Goal: Obtain resource: Obtain resource

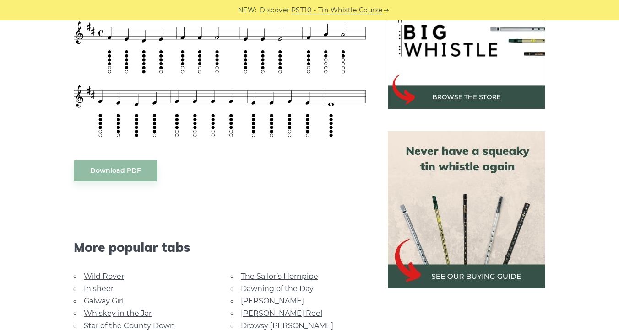
scroll to position [311, 0]
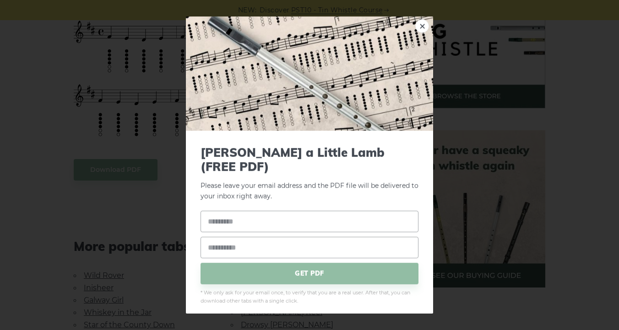
click at [253, 214] on input "text" at bounding box center [309, 222] width 218 height 22
type input "*******"
click at [263, 238] on input "email" at bounding box center [309, 248] width 218 height 22
type input "****"
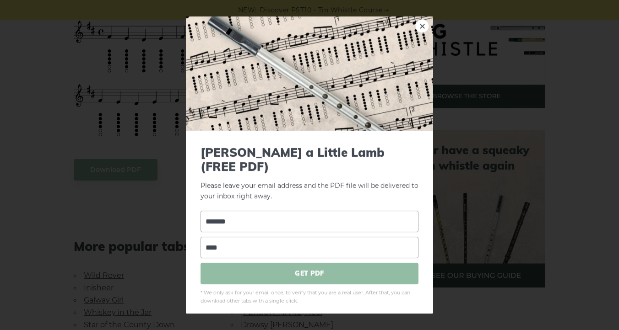
click at [312, 263] on span "GET PDF" at bounding box center [309, 274] width 218 height 22
click at [308, 265] on span "GET PDF" at bounding box center [309, 274] width 218 height 22
click at [94, 123] on div "× [PERSON_NAME] Had a Little Lamb (FREE PDF) Please leave your email address an…" at bounding box center [309, 165] width 619 height 330
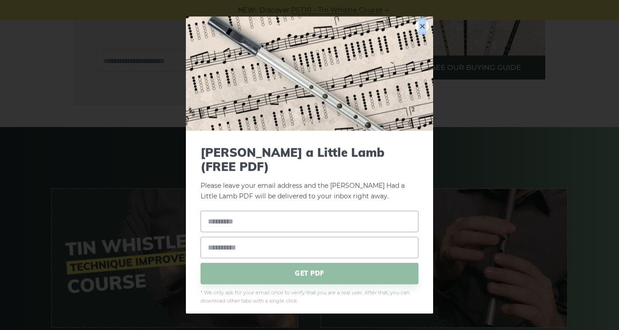
scroll to position [681, 0]
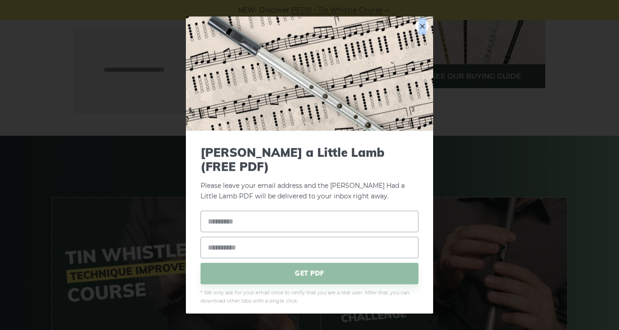
click at [425, 25] on link "×" at bounding box center [422, 26] width 14 height 14
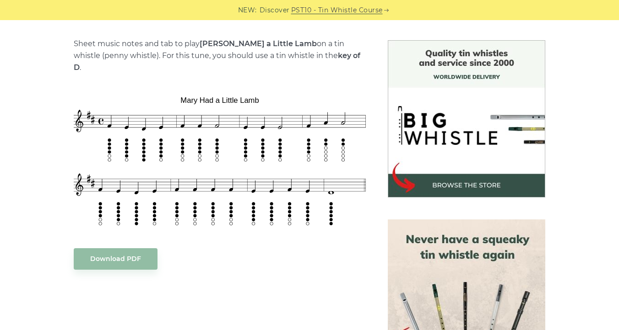
scroll to position [233, 0]
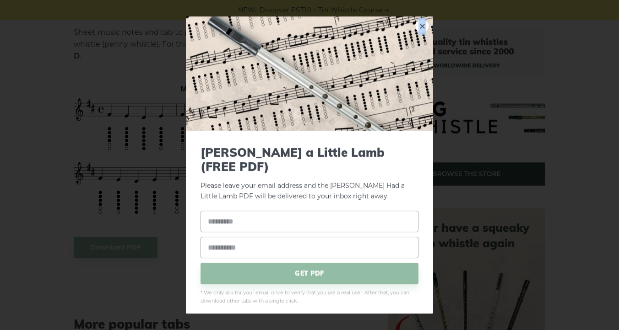
click at [419, 23] on link "×" at bounding box center [422, 26] width 14 height 14
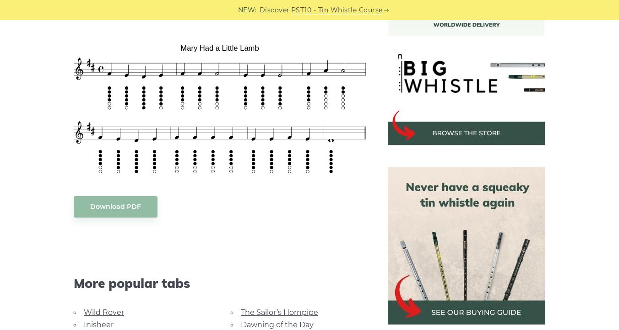
scroll to position [275, 0]
